Goal: Task Accomplishment & Management: Manage account settings

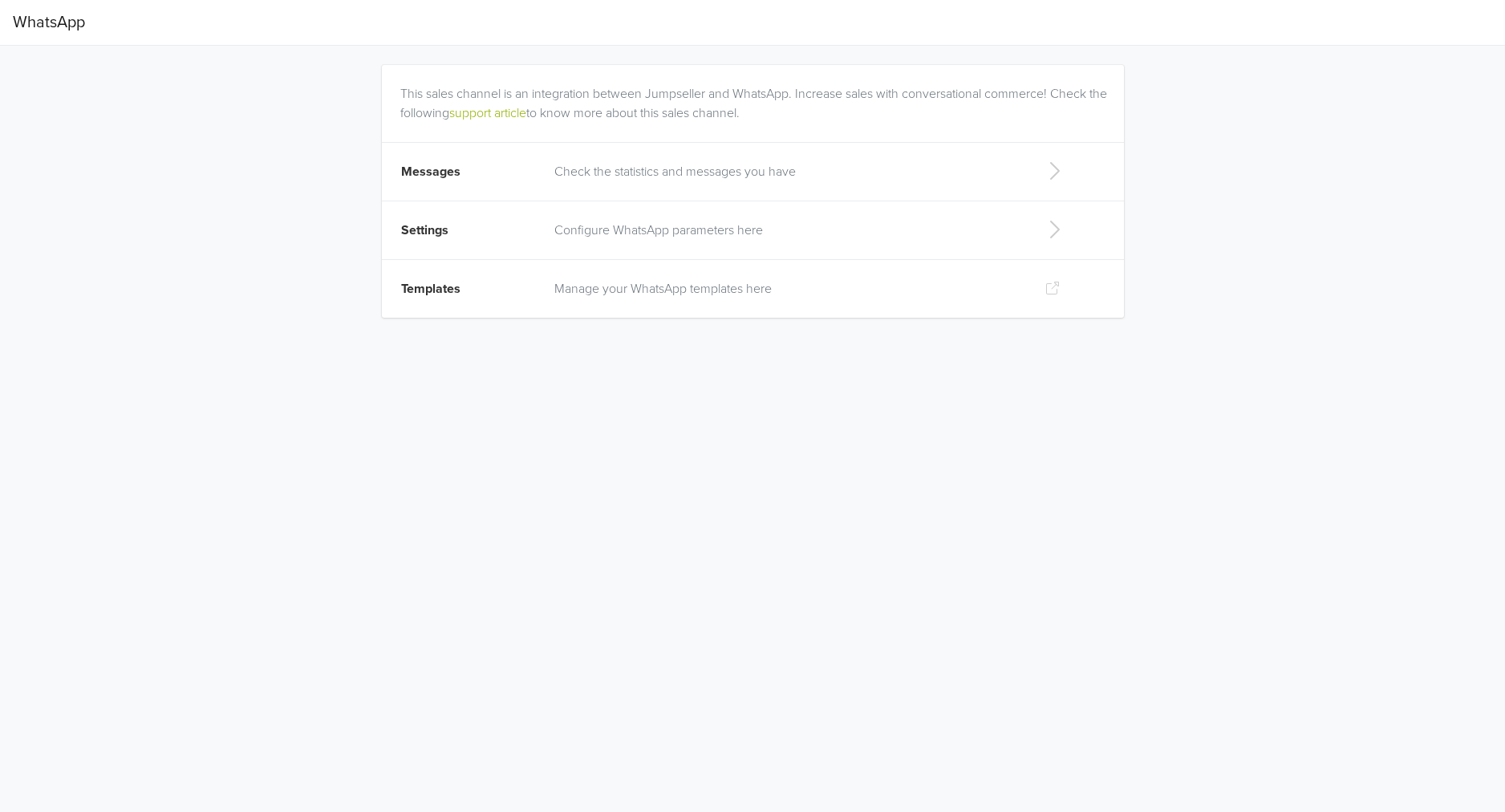
click at [687, 290] on p "Manage your WhatsApp templates here" at bounding box center [786, 289] width 464 height 19
click at [618, 228] on p "Configure WhatsApp parameters here" at bounding box center [786, 230] width 464 height 19
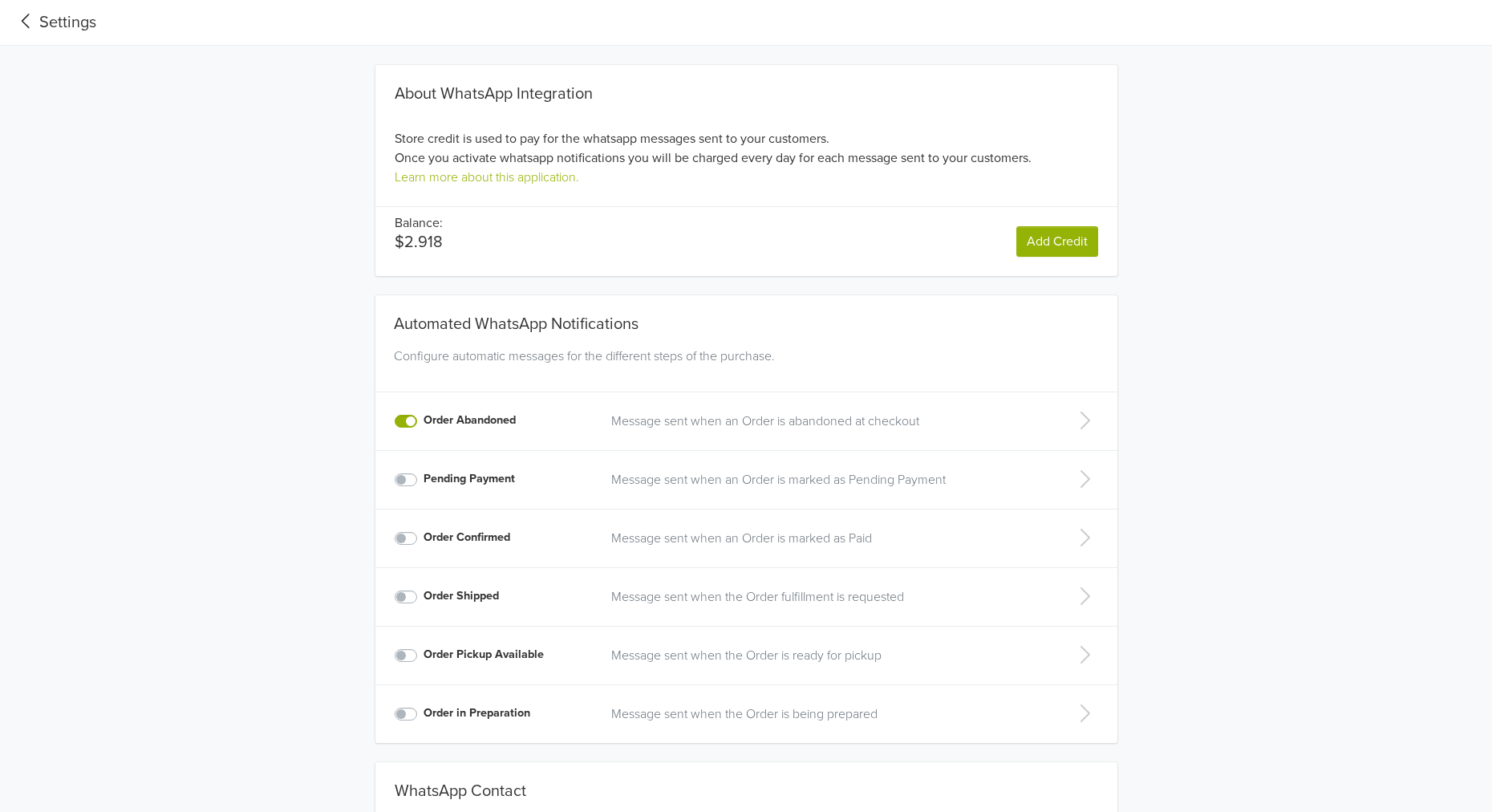
click at [1086, 421] on icon at bounding box center [1084, 420] width 32 height 25
click at [1080, 417] on icon at bounding box center [1084, 420] width 32 height 25
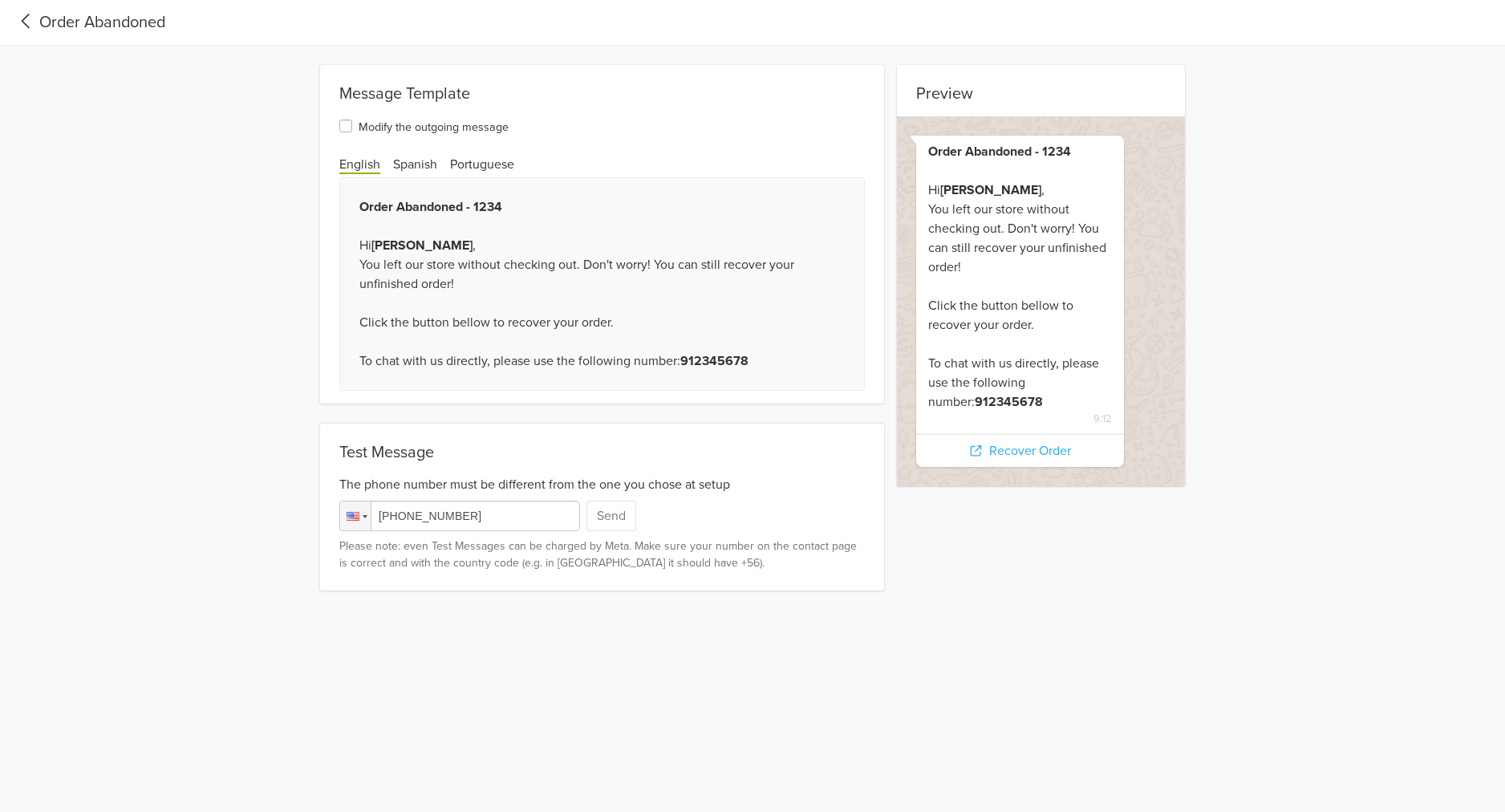
click at [173, 208] on div "Preview Order Abandoned - 1234 Hi John Doe , You left our store without checkin…" at bounding box center [752, 327] width 1505 height 525
click at [23, 17] on icon at bounding box center [26, 21] width 26 height 22
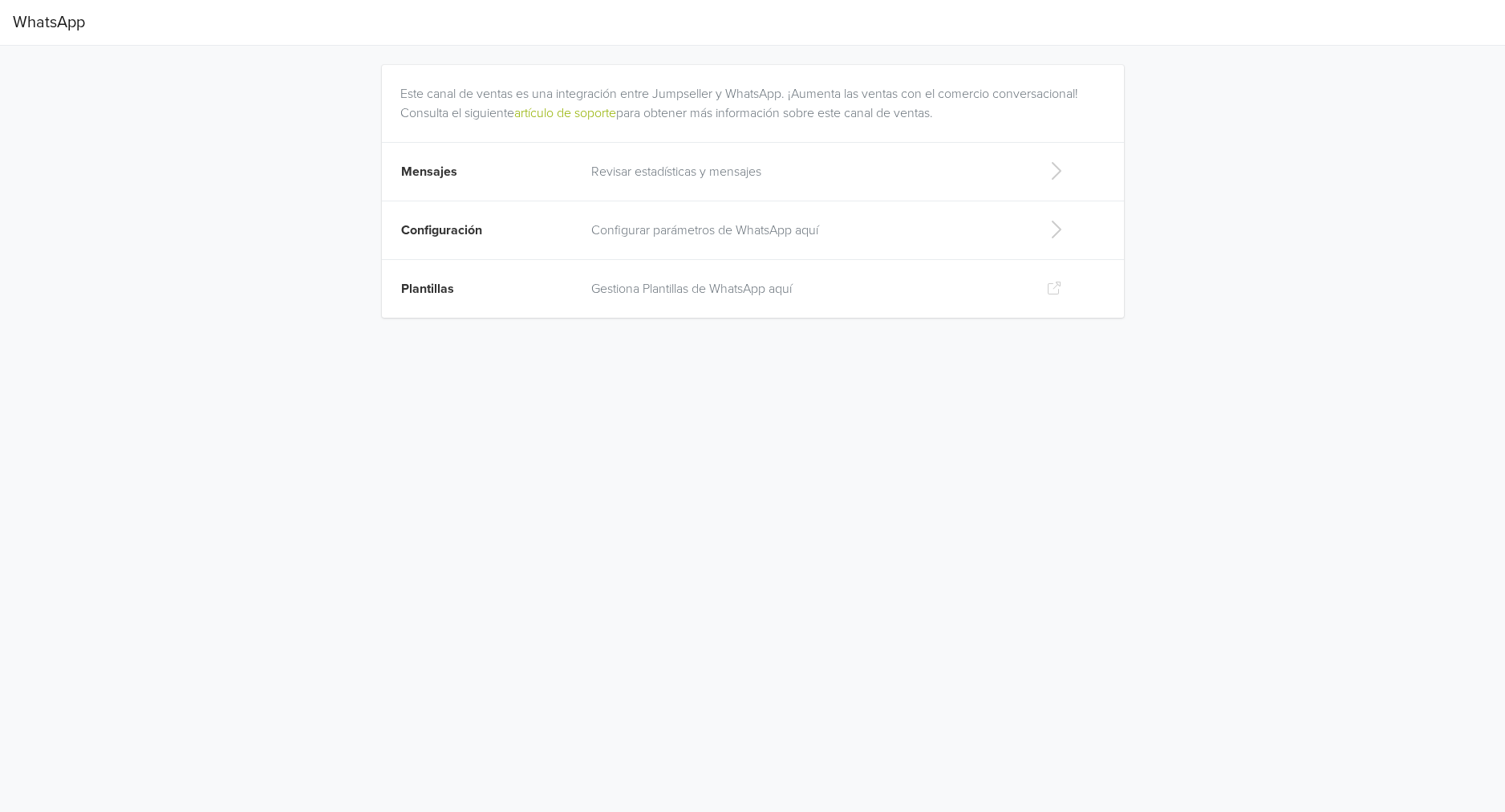
click at [886, 294] on p "Gestiona Plantillas de WhatsApp aquí" at bounding box center [806, 289] width 429 height 19
click at [172, 215] on div "WhatsApp Este canal de ventas es una integración entre Jumpseller y WhatsApp. ¡…" at bounding box center [752, 168] width 1505 height 337
